Goal: Task Accomplishment & Management: Manage account settings

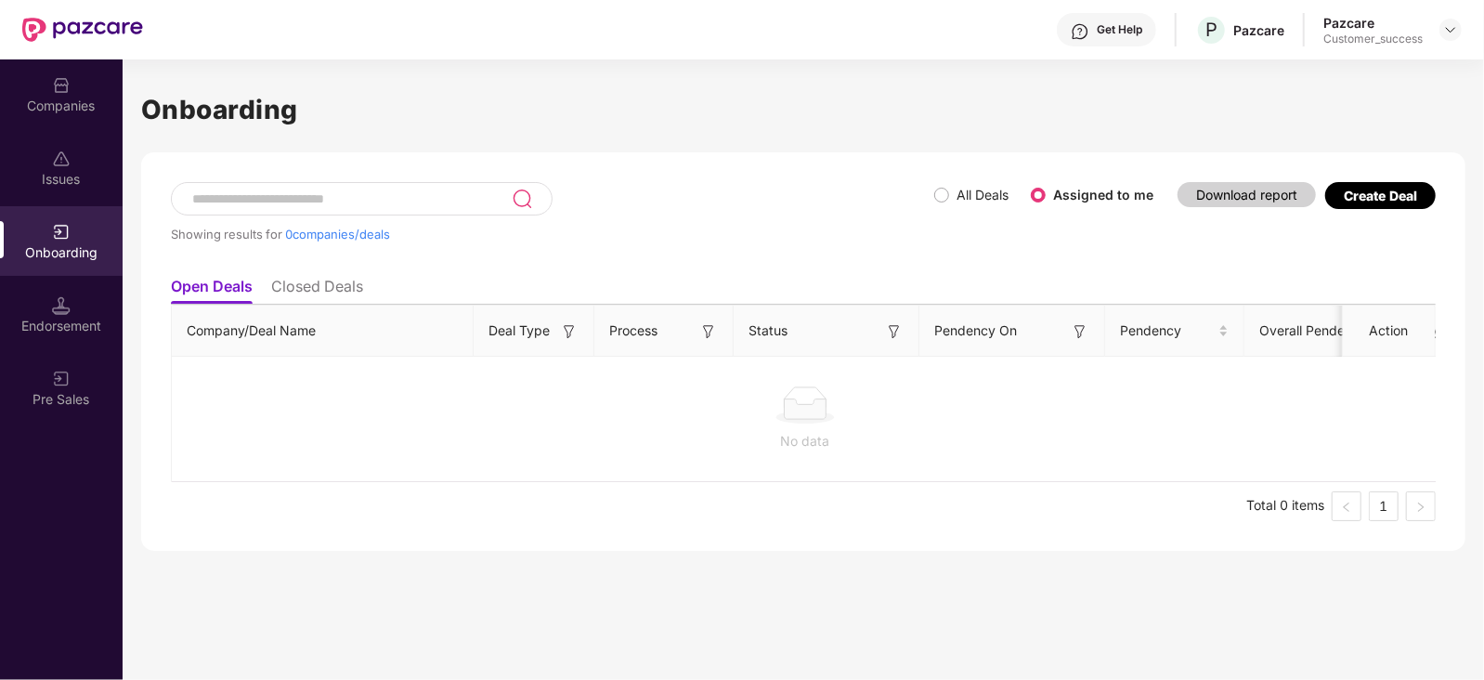
click at [56, 109] on div "Companies" at bounding box center [61, 106] width 123 height 19
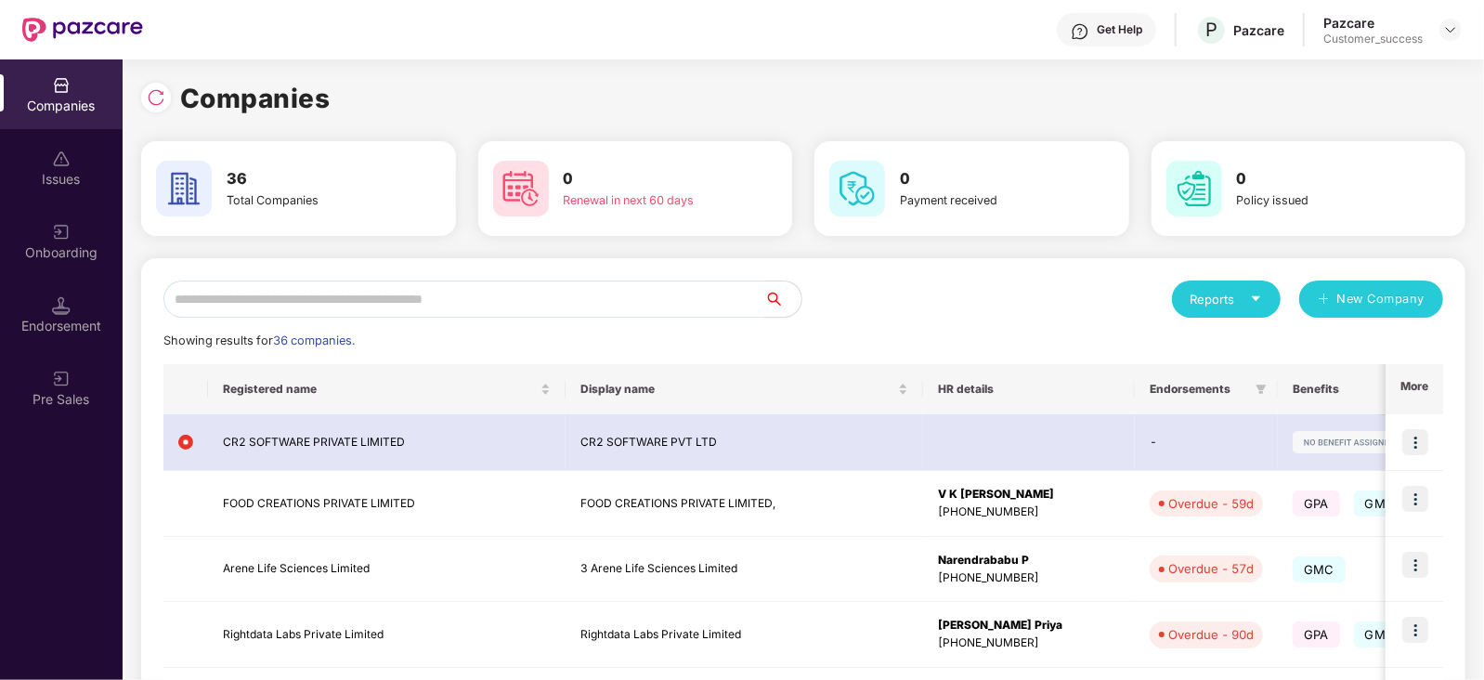
click at [293, 306] on input "text" at bounding box center [463, 298] width 601 height 37
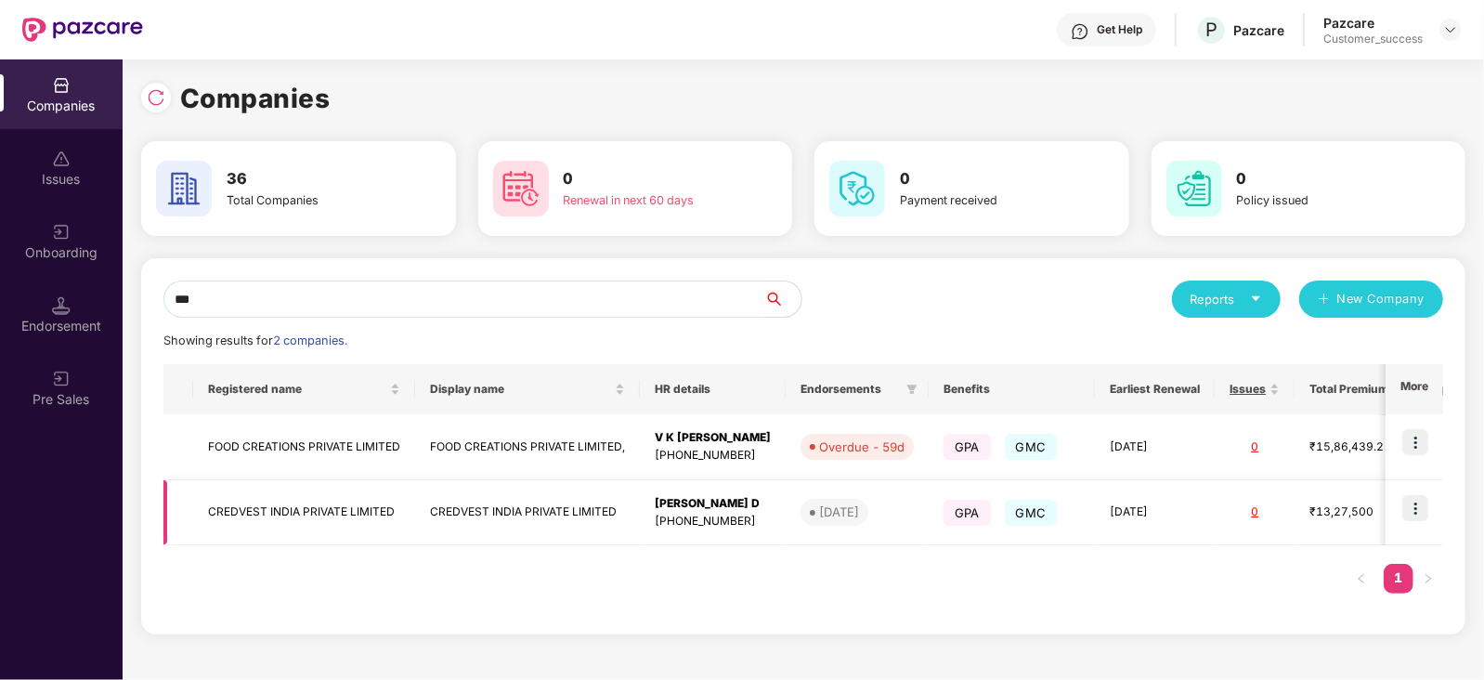
type input "***"
click at [1428, 502] on img at bounding box center [1415, 508] width 26 height 26
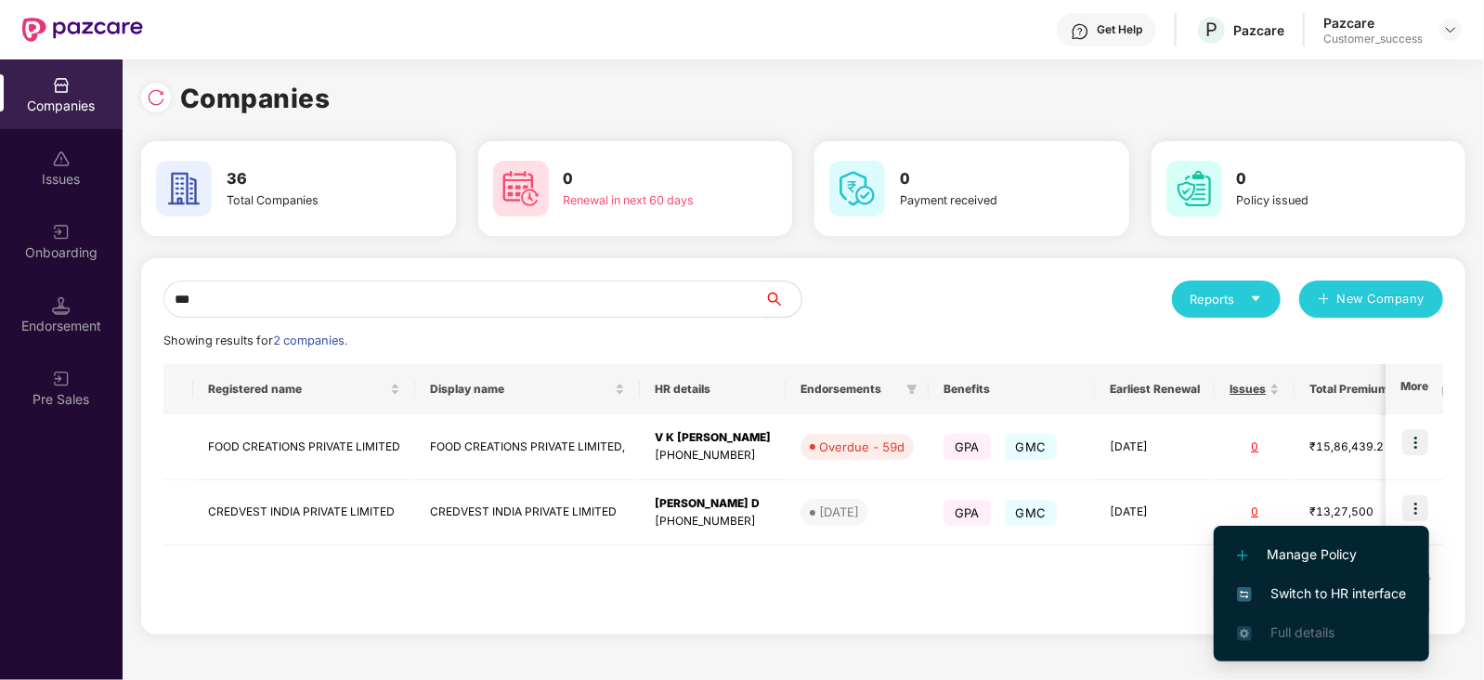
click at [1390, 592] on span "Switch to HR interface" at bounding box center [1321, 593] width 169 height 20
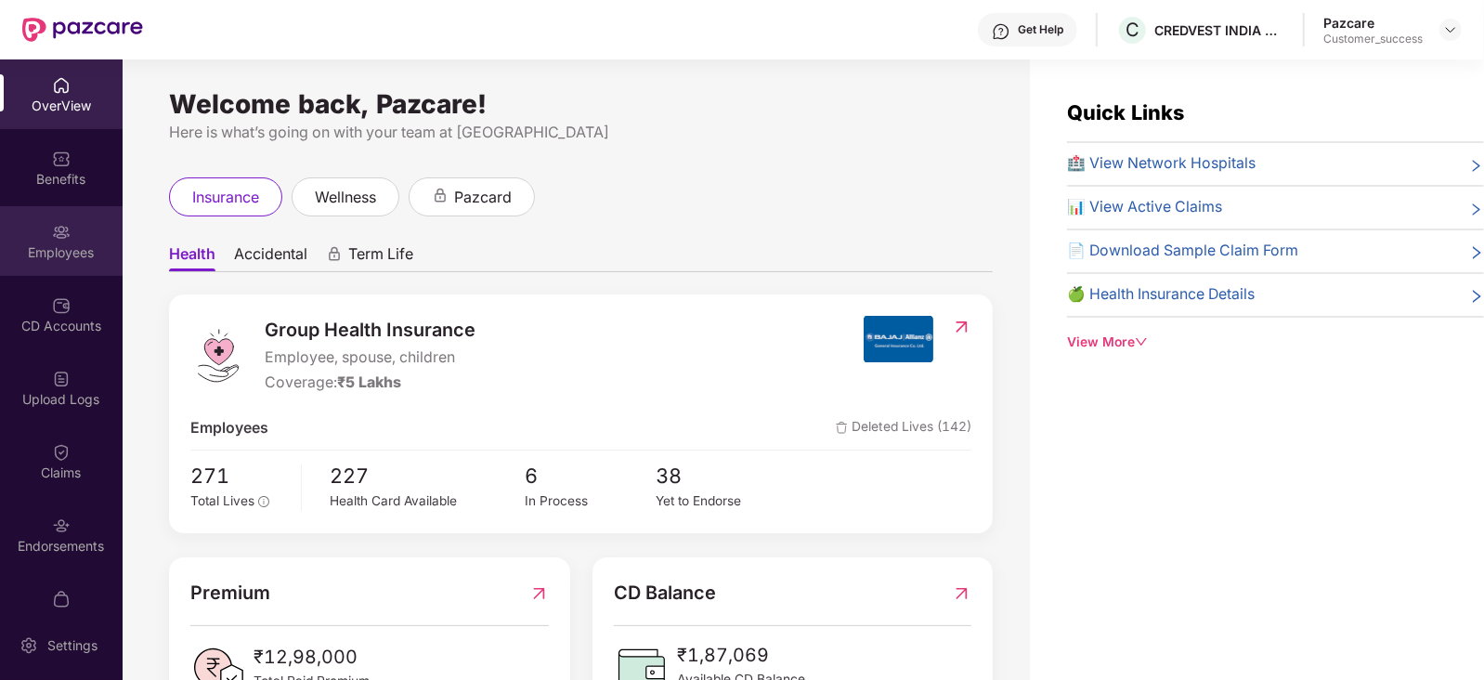
click at [42, 245] on div "Employees" at bounding box center [61, 252] width 123 height 19
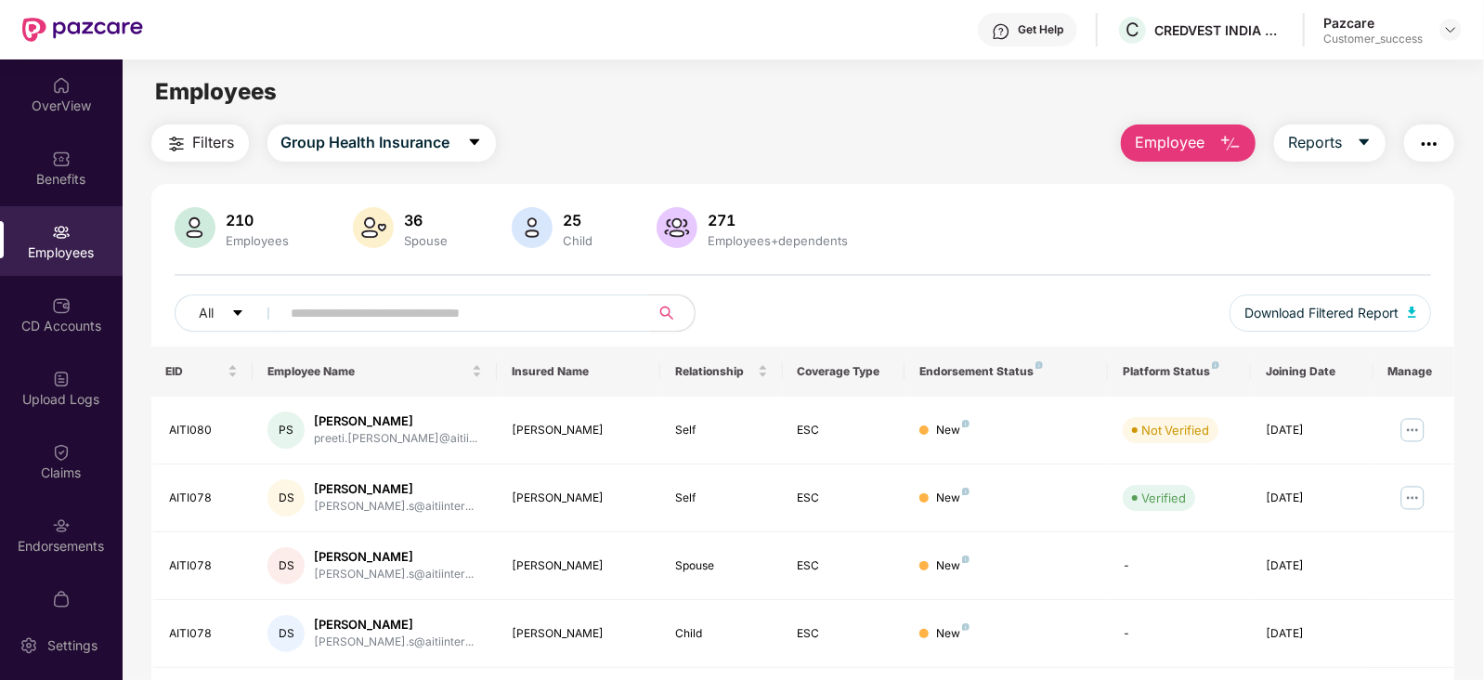
click at [72, 173] on div "Benefits" at bounding box center [61, 179] width 123 height 19
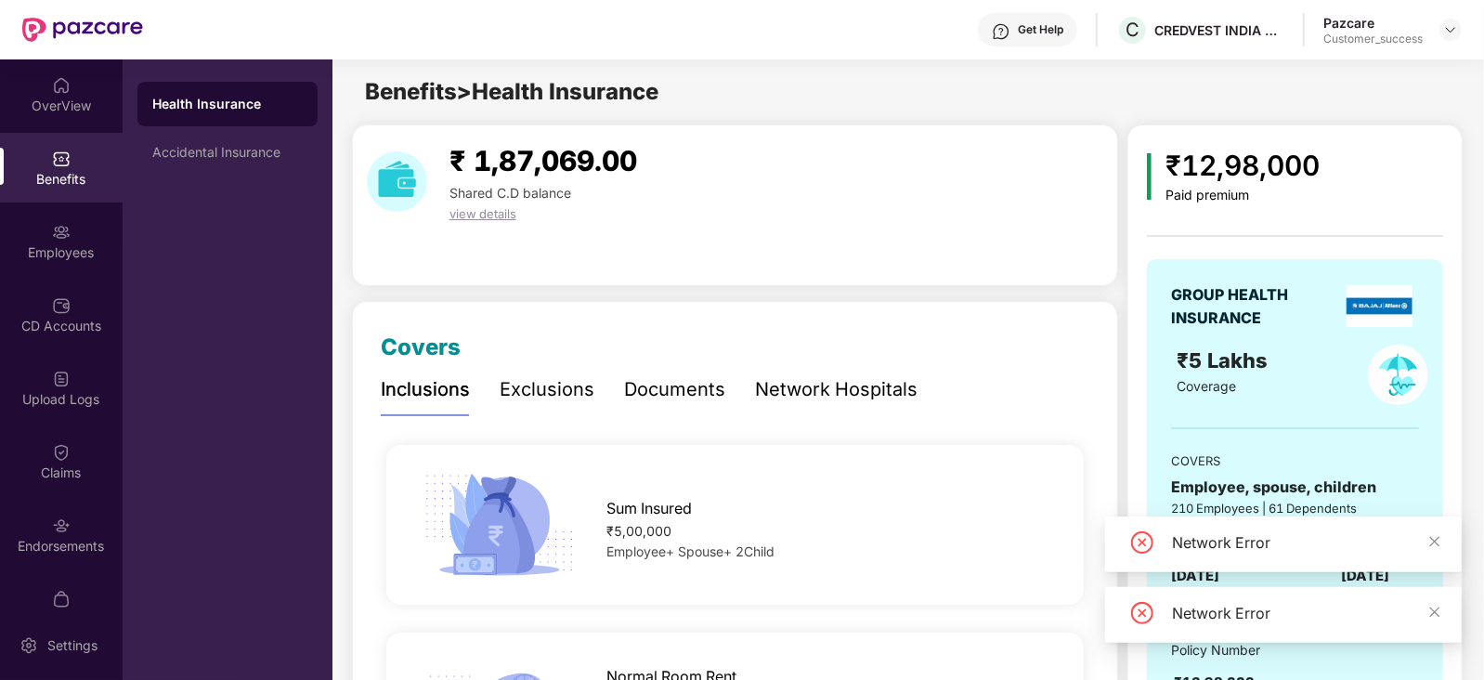
click at [687, 392] on div "Documents" at bounding box center [674, 389] width 101 height 29
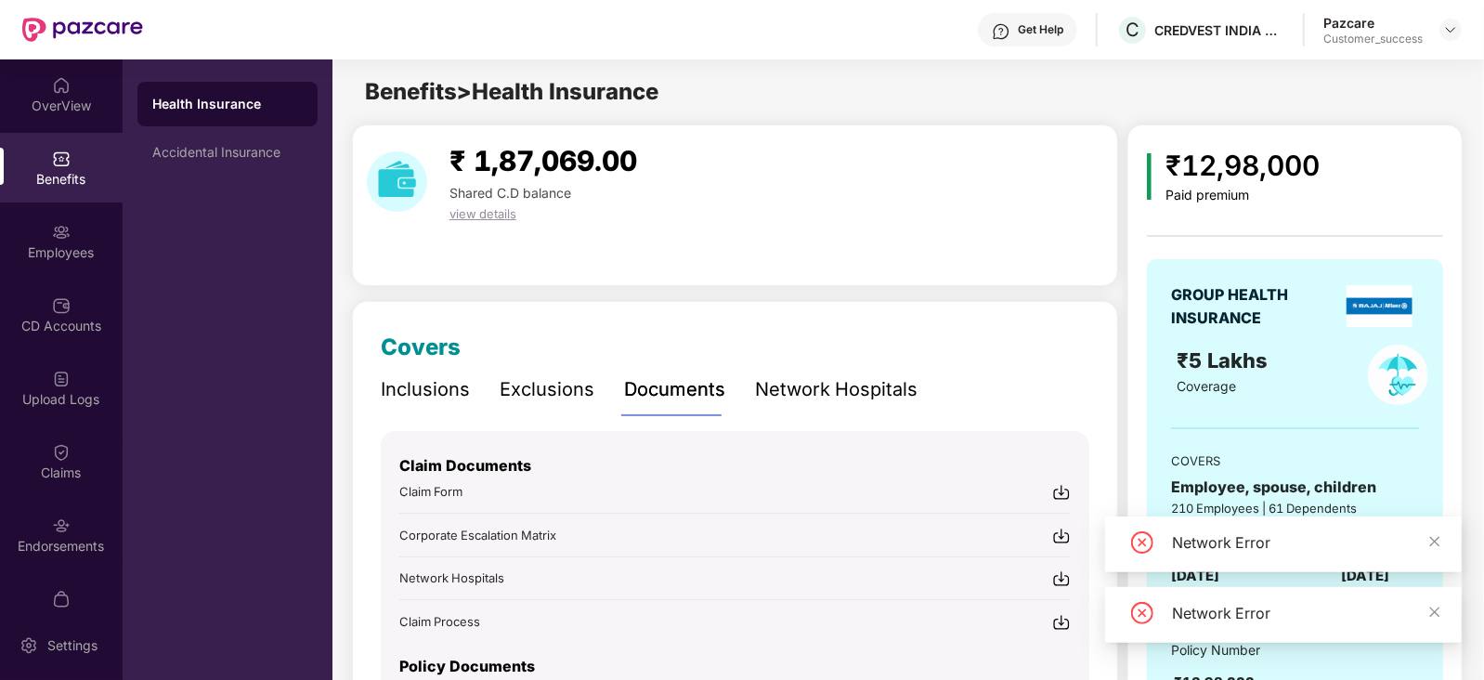
scroll to position [184, 0]
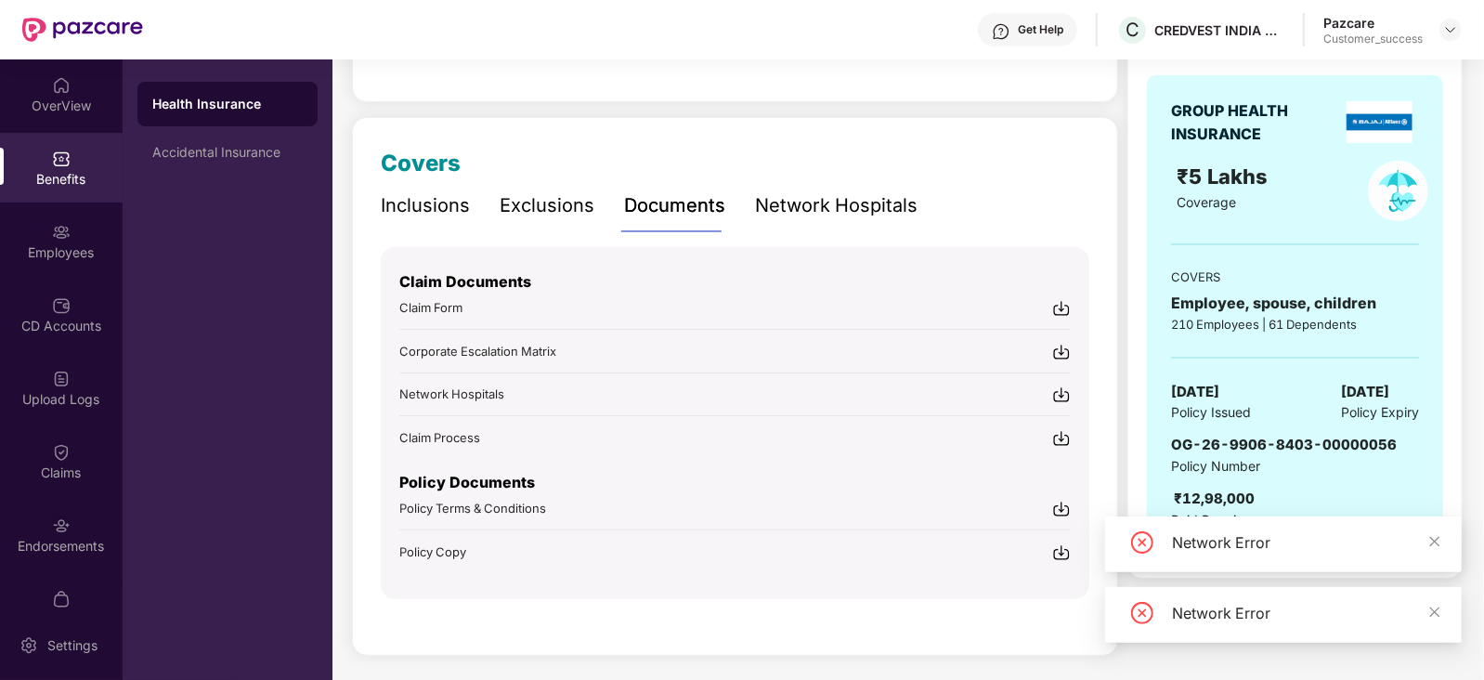
click at [1059, 548] on img at bounding box center [1061, 552] width 19 height 19
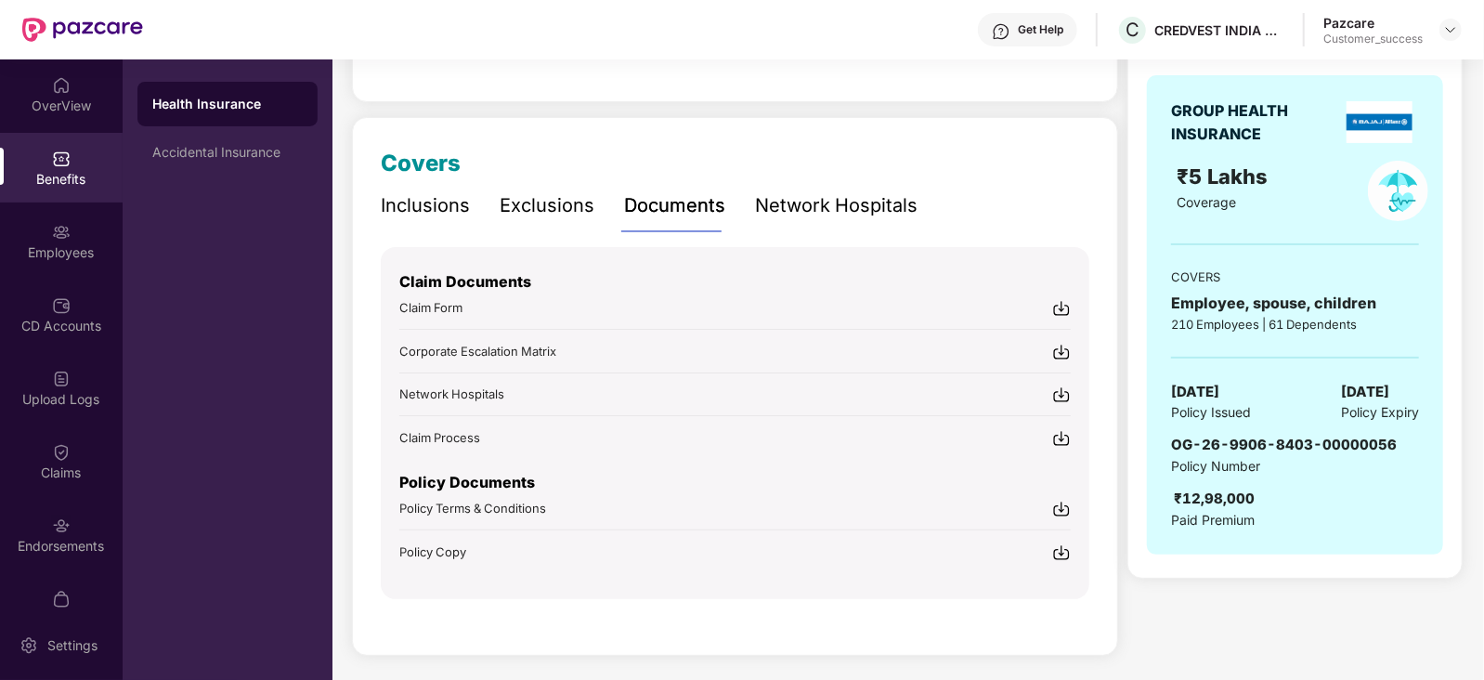
click at [1061, 508] on img at bounding box center [1061, 509] width 19 height 19
click at [1063, 545] on img at bounding box center [1061, 552] width 19 height 19
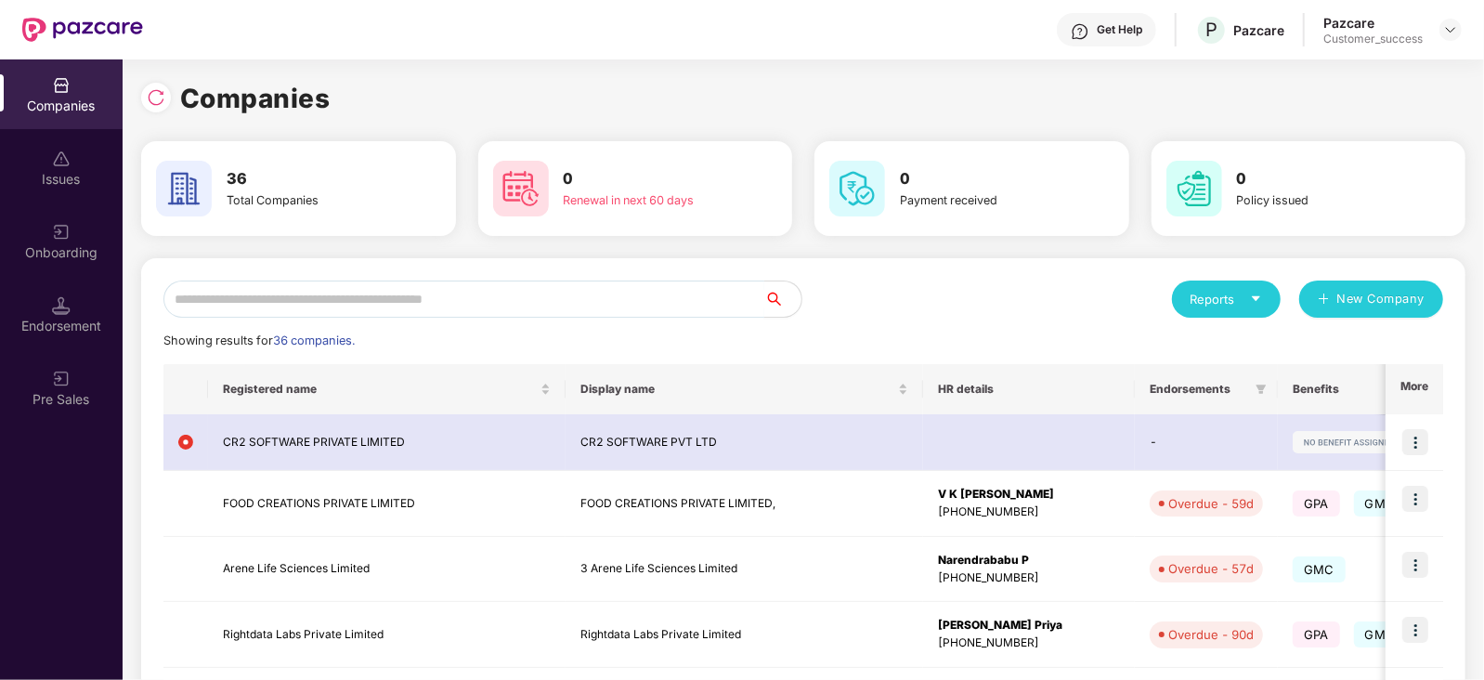
click at [304, 311] on input "text" at bounding box center [463, 298] width 601 height 37
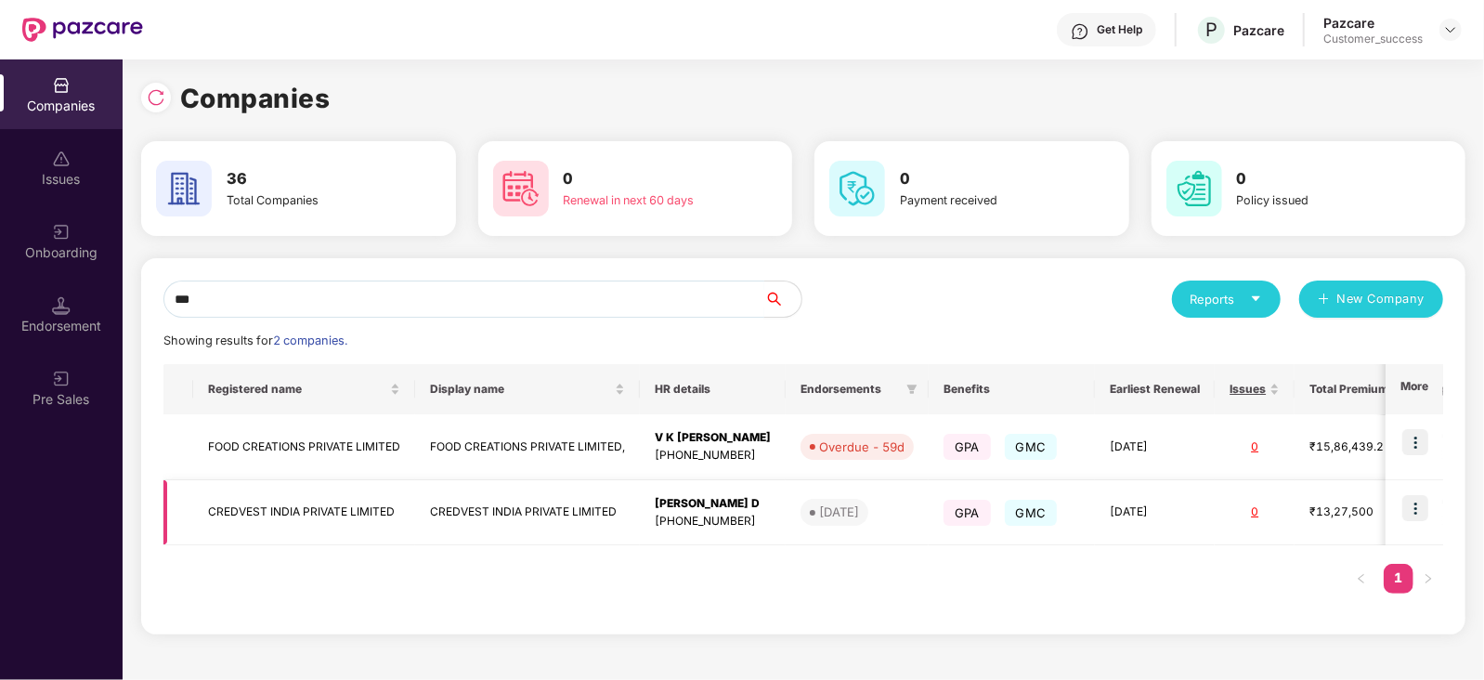
type input "***"
click at [1413, 503] on img at bounding box center [1415, 508] width 26 height 26
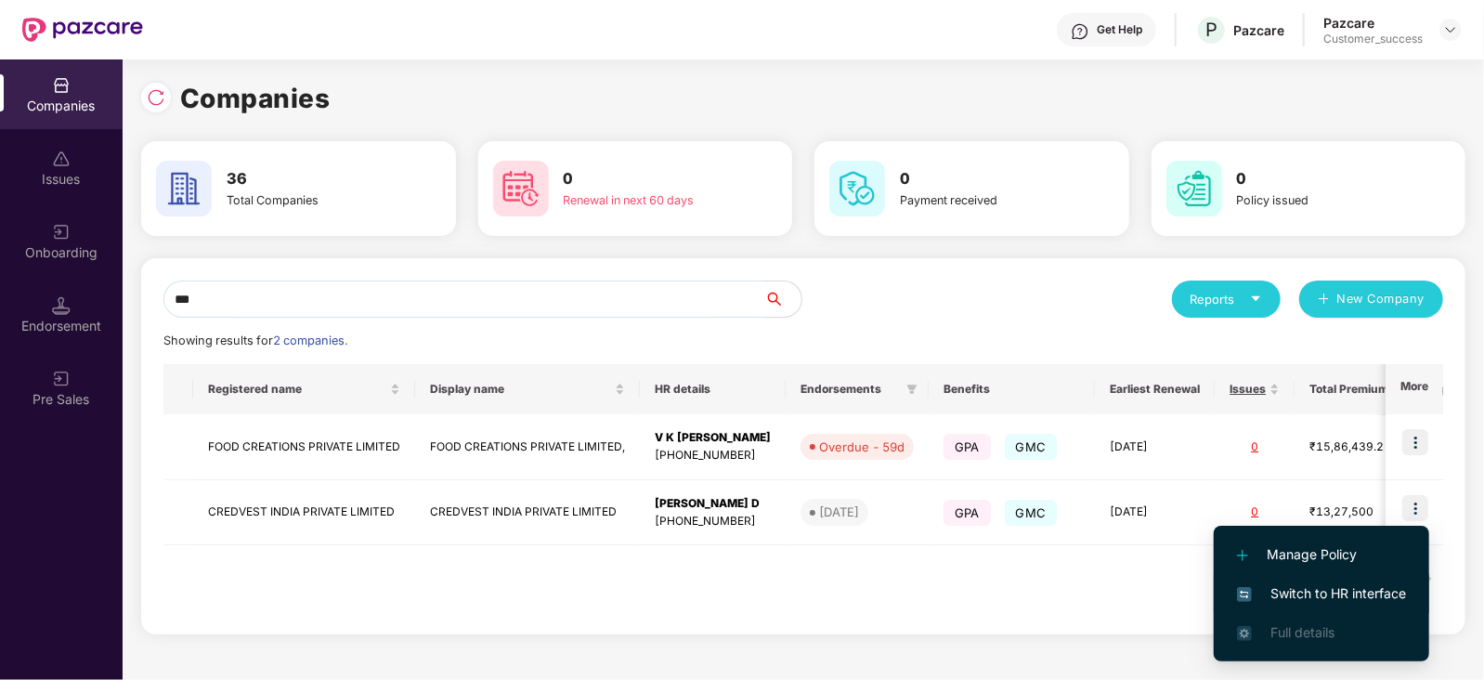
click at [1365, 601] on span "Switch to HR interface" at bounding box center [1321, 593] width 169 height 20
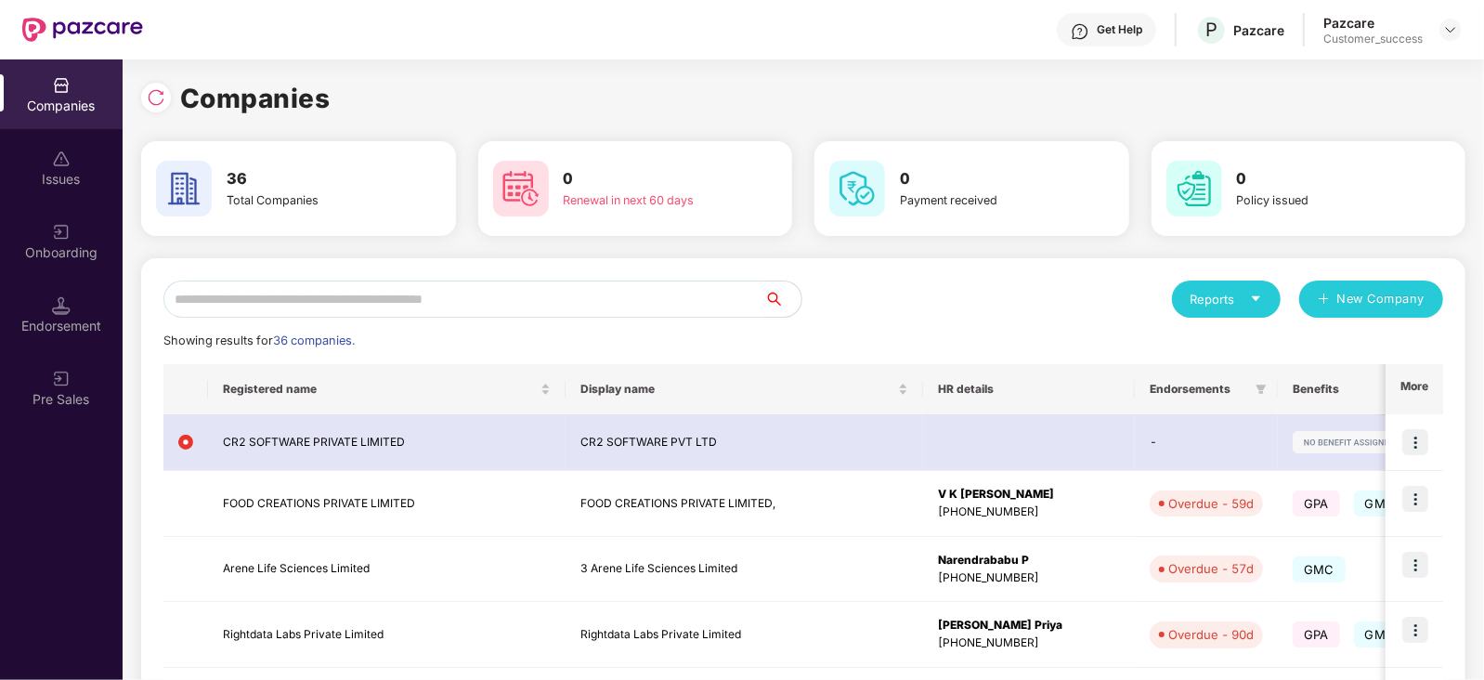
click at [334, 289] on input "text" at bounding box center [463, 298] width 601 height 37
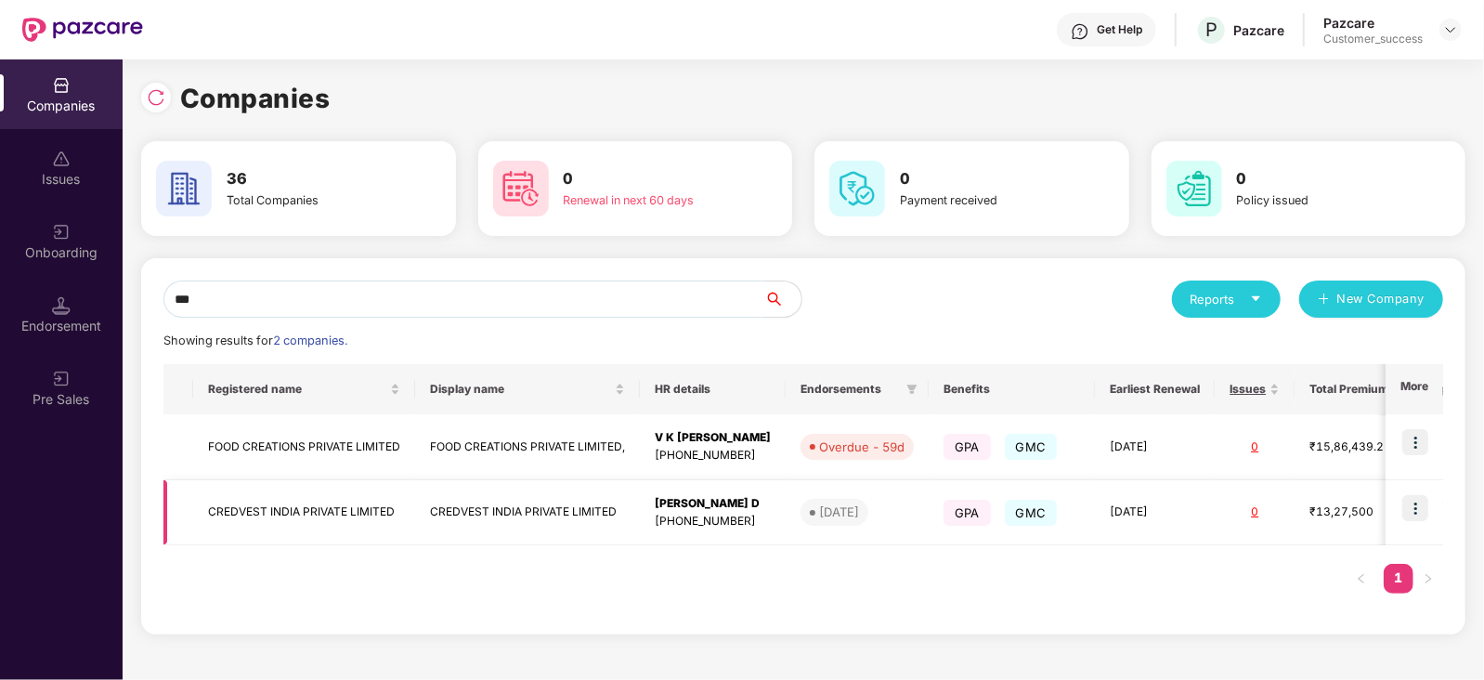
type input "***"
click at [650, 514] on td "Chirag D +919036127495" at bounding box center [713, 513] width 146 height 66
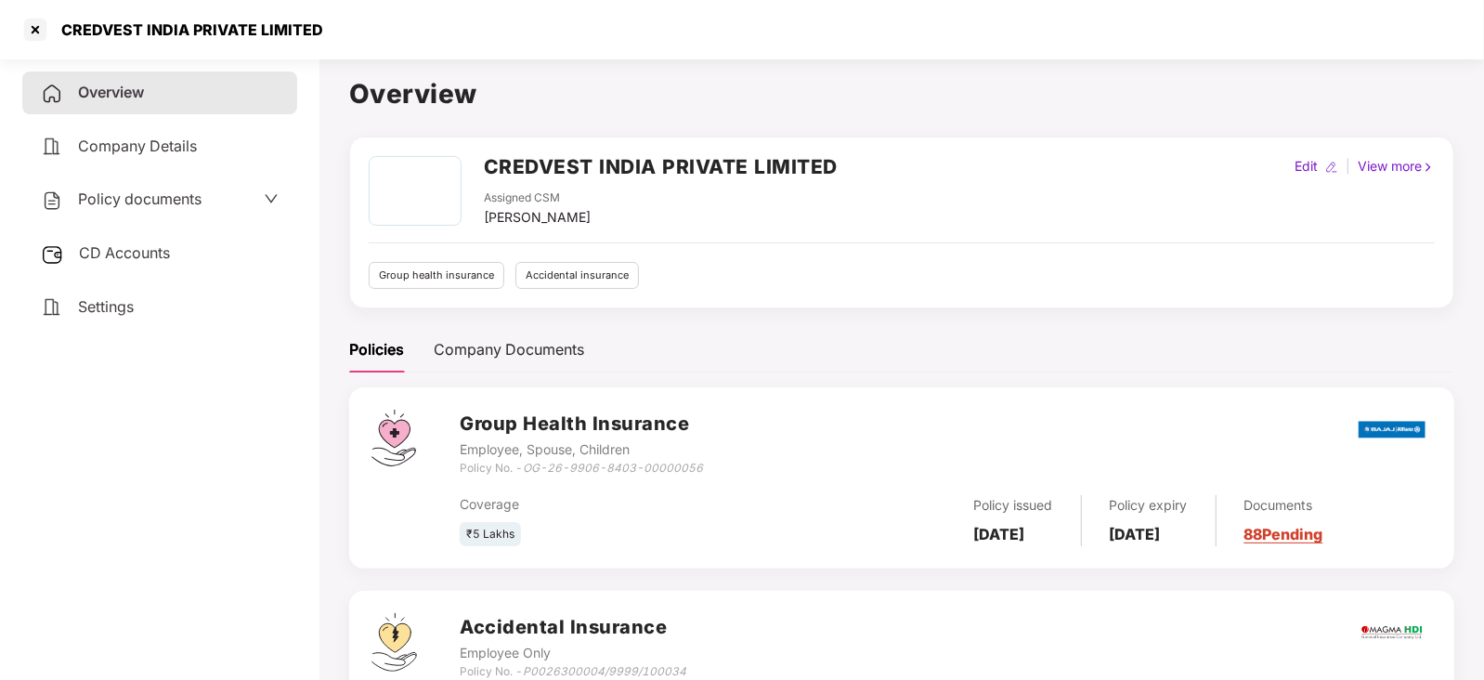
scroll to position [136, 0]
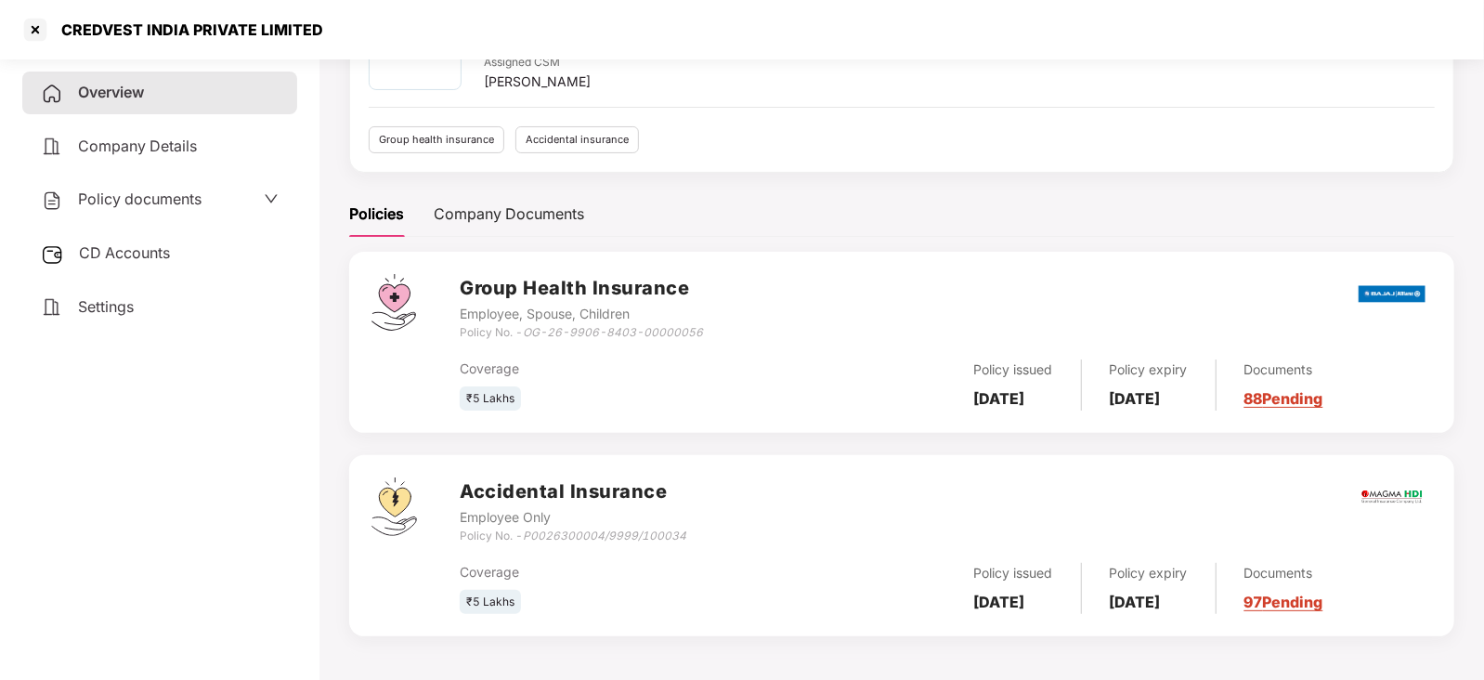
click at [1310, 405] on link "88 Pending" at bounding box center [1283, 398] width 79 height 19
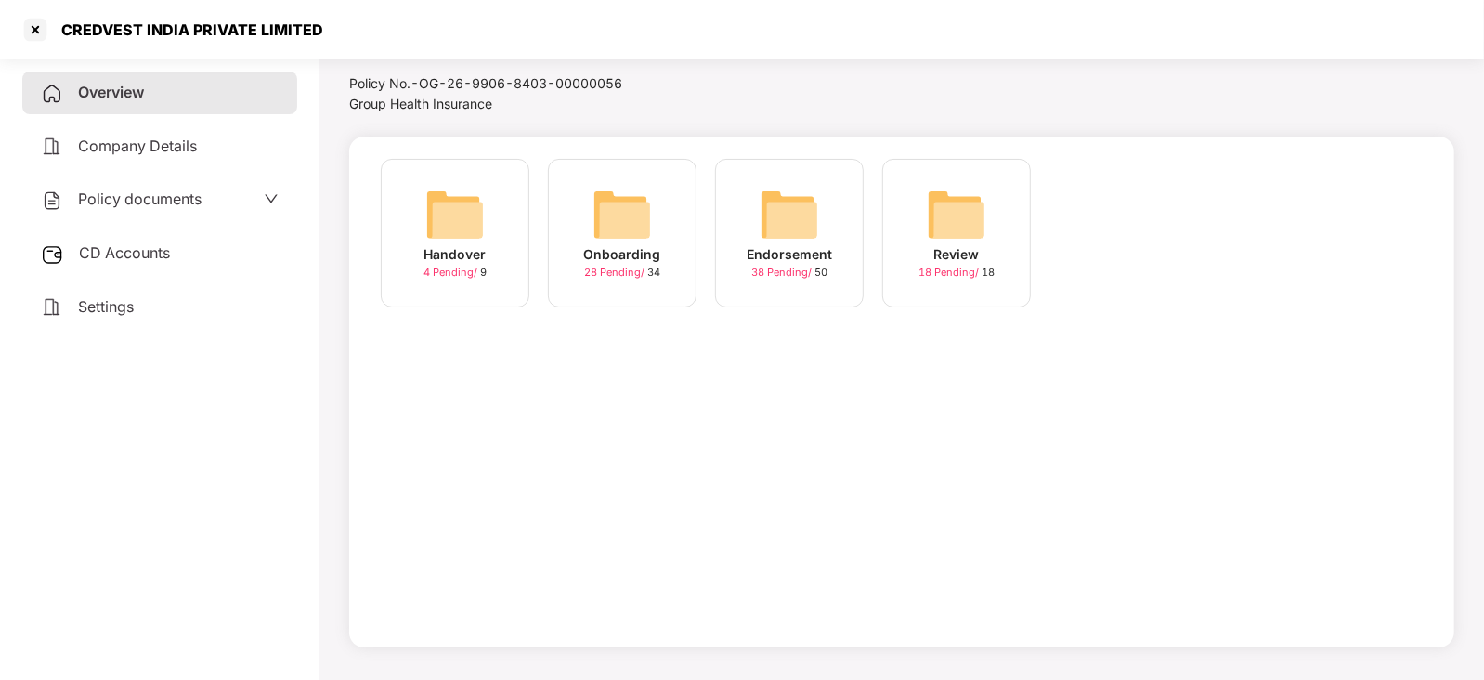
click at [648, 212] on img at bounding box center [622, 214] width 59 height 59
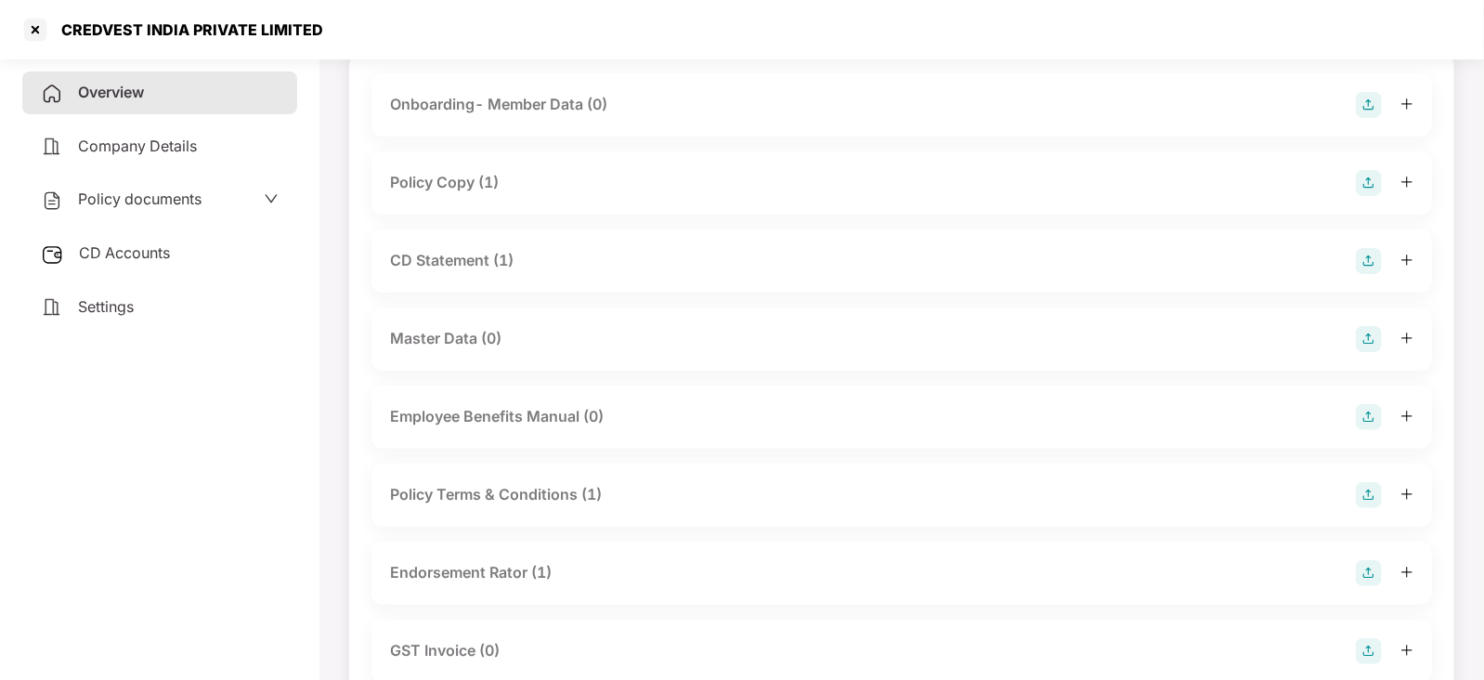
click at [462, 184] on div "Policy Copy (1)" at bounding box center [444, 182] width 109 height 23
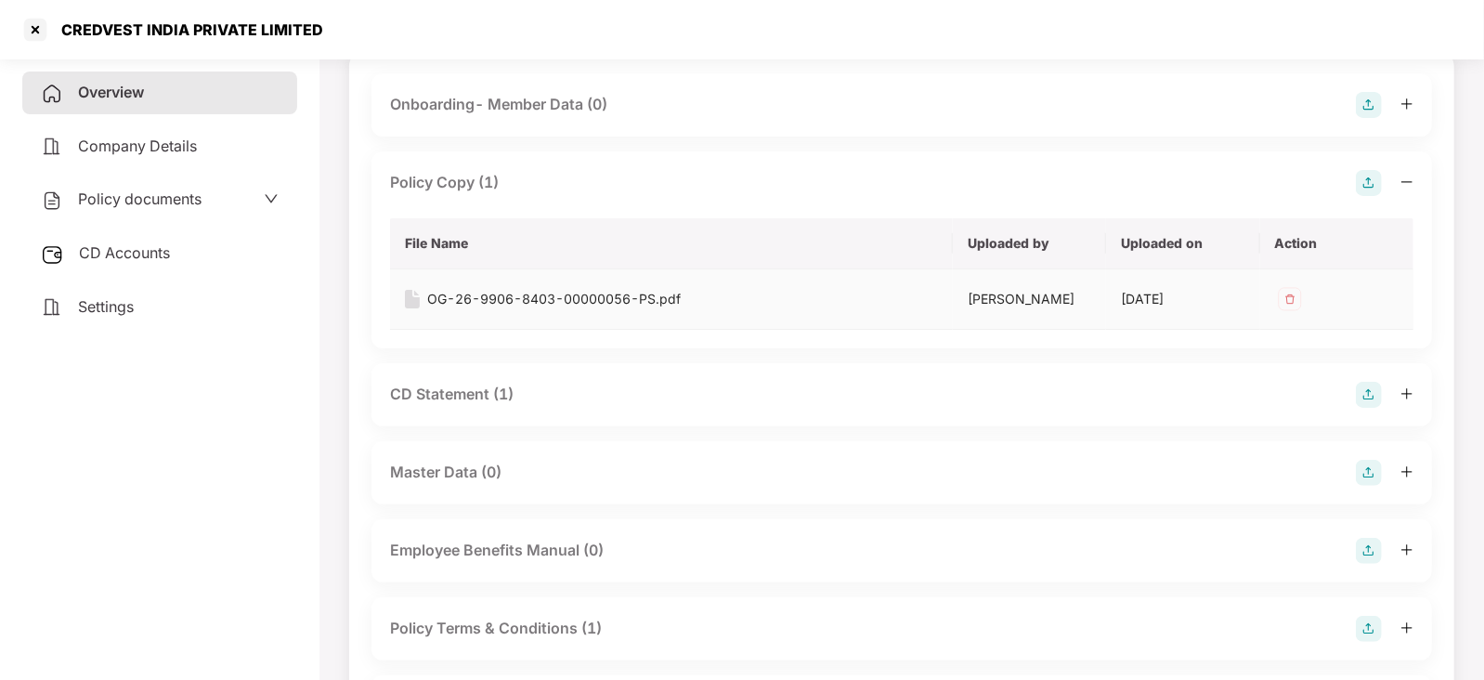
click at [419, 299] on img at bounding box center [412, 299] width 15 height 19
click at [481, 297] on div "OG-26-9906-8403-00000056-PS.pdf" at bounding box center [554, 299] width 254 height 20
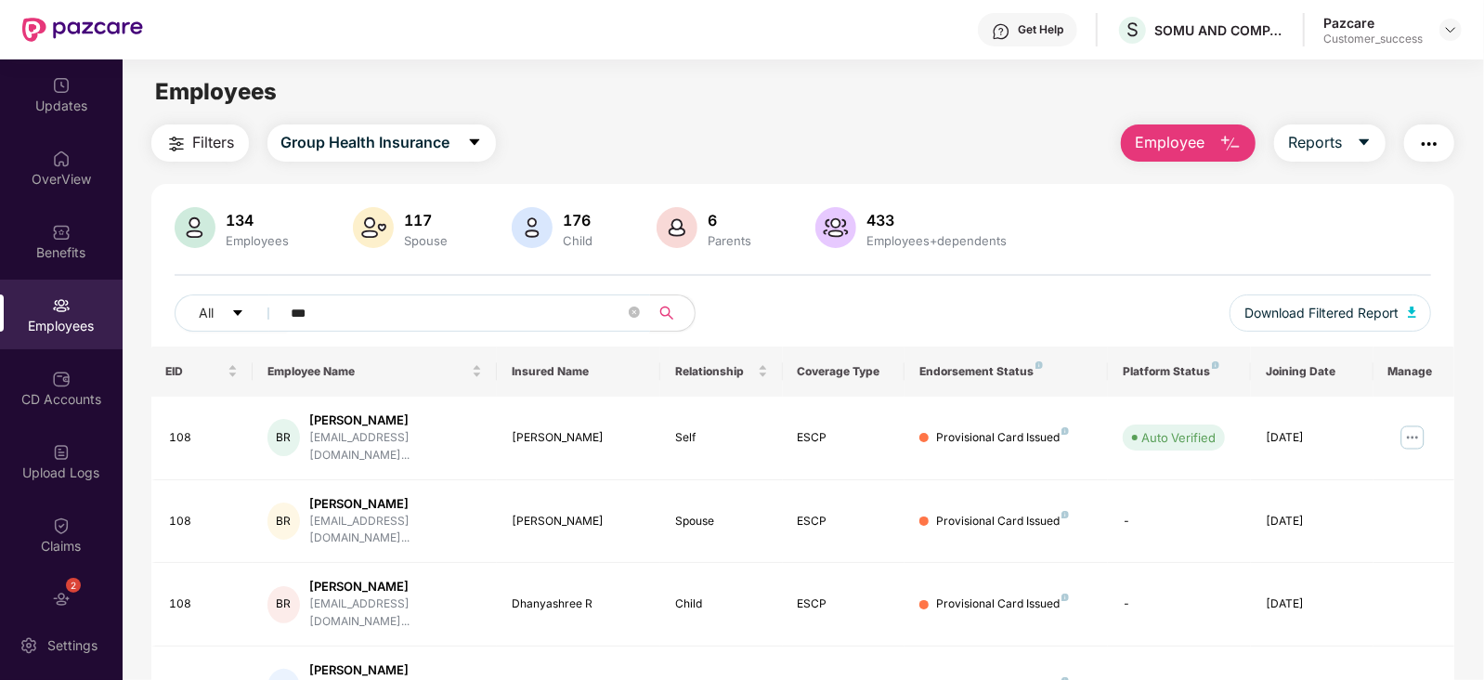
scroll to position [19, 0]
